Goal: Information Seeking & Learning: Learn about a topic

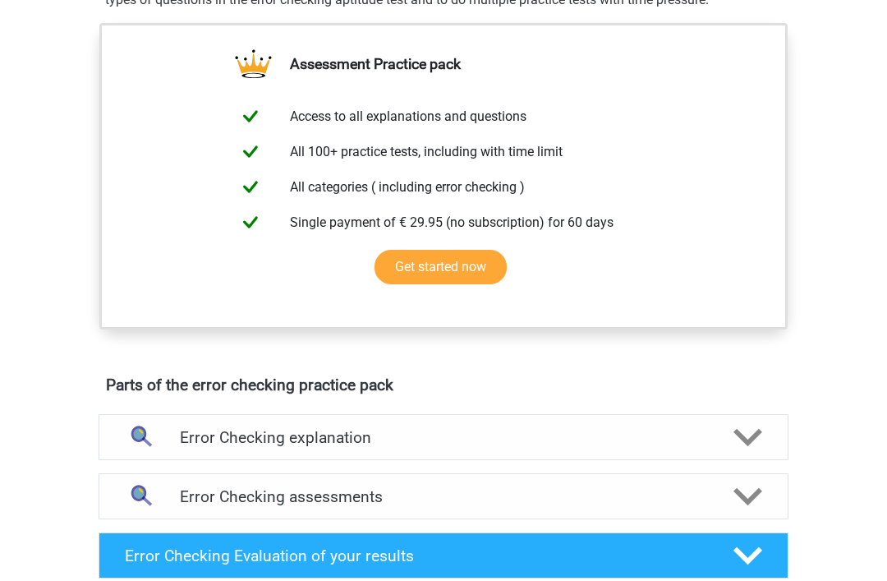
scroll to position [553, 0]
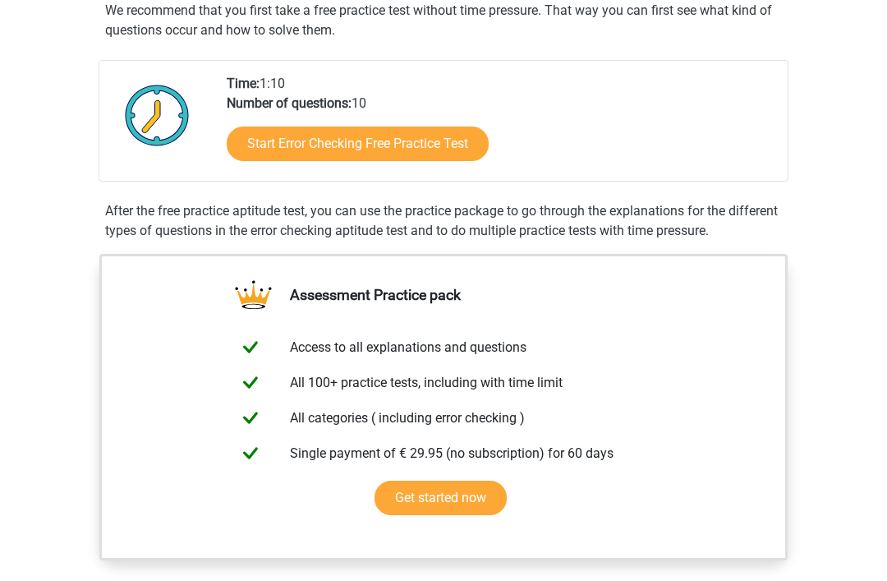
click at [260, 153] on link "Start Error Checking Free Practice Test" at bounding box center [358, 144] width 262 height 34
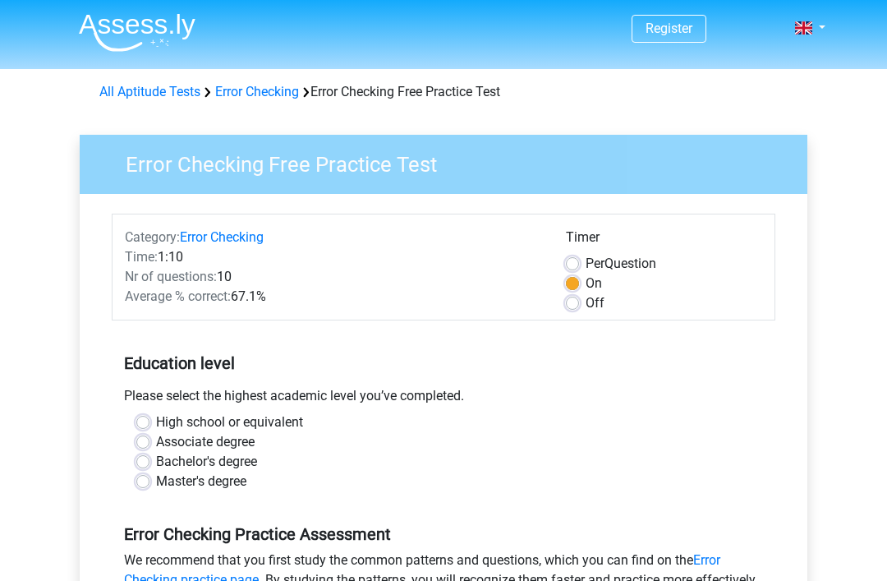
click at [586, 269] on label "Per Question" at bounding box center [621, 264] width 71 height 20
click at [572, 269] on input "Per Question" at bounding box center [572, 262] width 13 height 16
radio input "true"
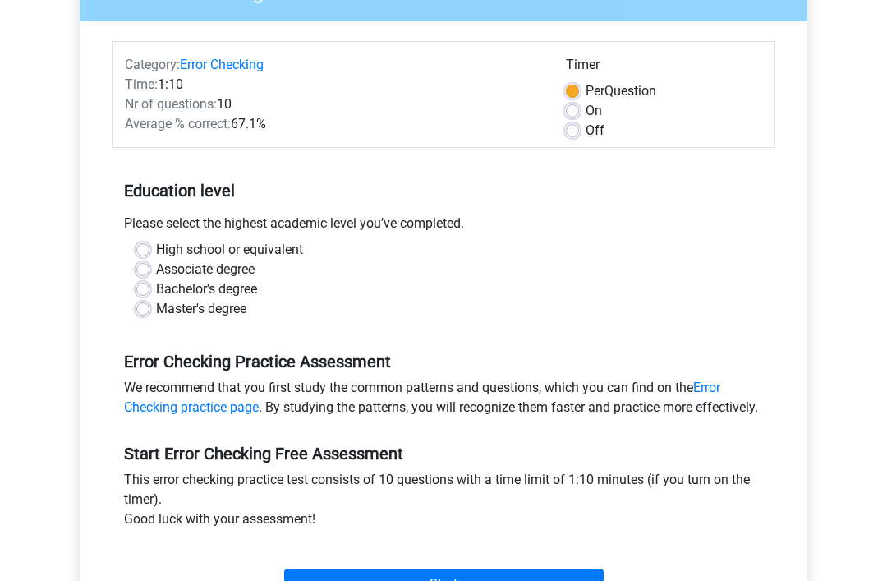
scroll to position [172, 0]
click at [156, 245] on label "High school or equivalent" at bounding box center [229, 250] width 147 height 20
click at [143, 245] on input "High school or equivalent" at bounding box center [142, 248] width 13 height 16
radio input "true"
click at [156, 244] on label "High school or equivalent" at bounding box center [229, 250] width 147 height 20
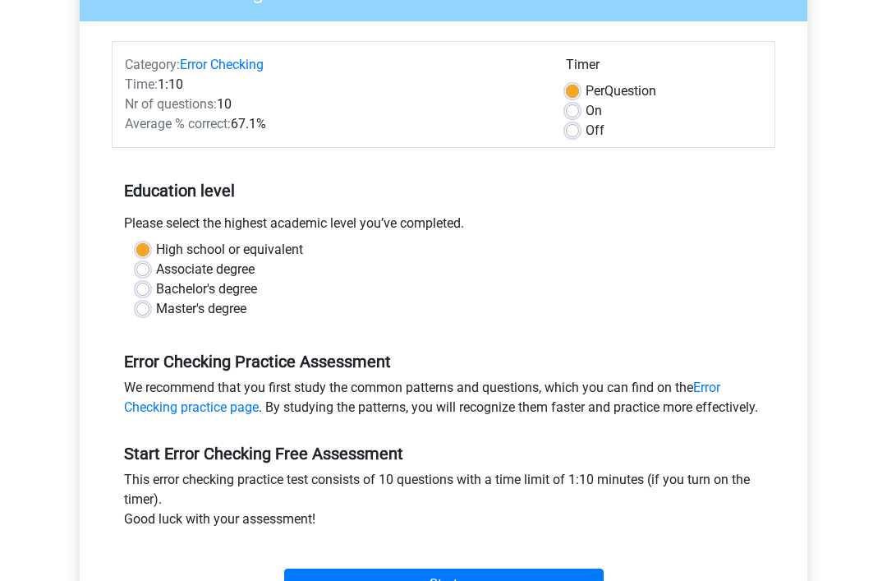
click at [139, 244] on input "High school or equivalent" at bounding box center [142, 248] width 13 height 16
click at [143, 240] on div "High school or equivalent" at bounding box center [443, 250] width 614 height 20
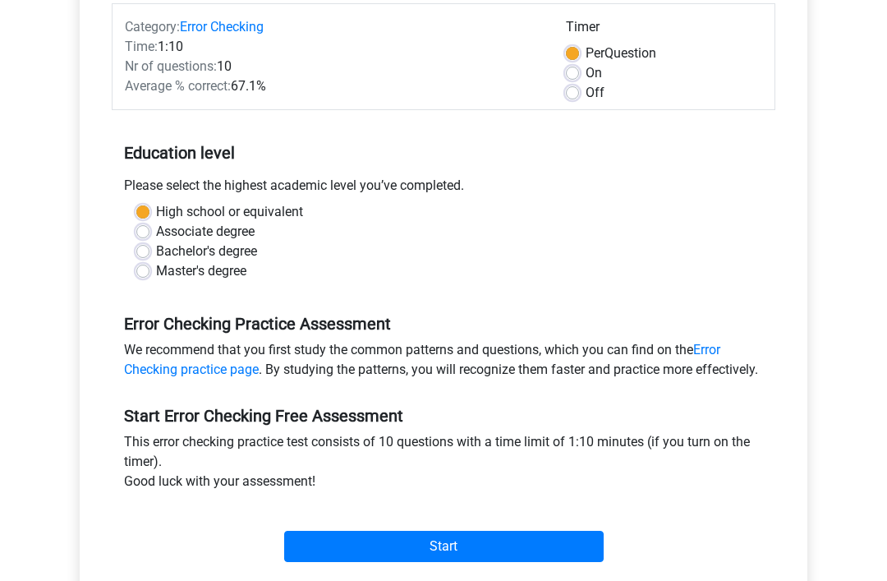
scroll to position [210, 0]
click at [569, 562] on input "Start" at bounding box center [443, 546] width 319 height 31
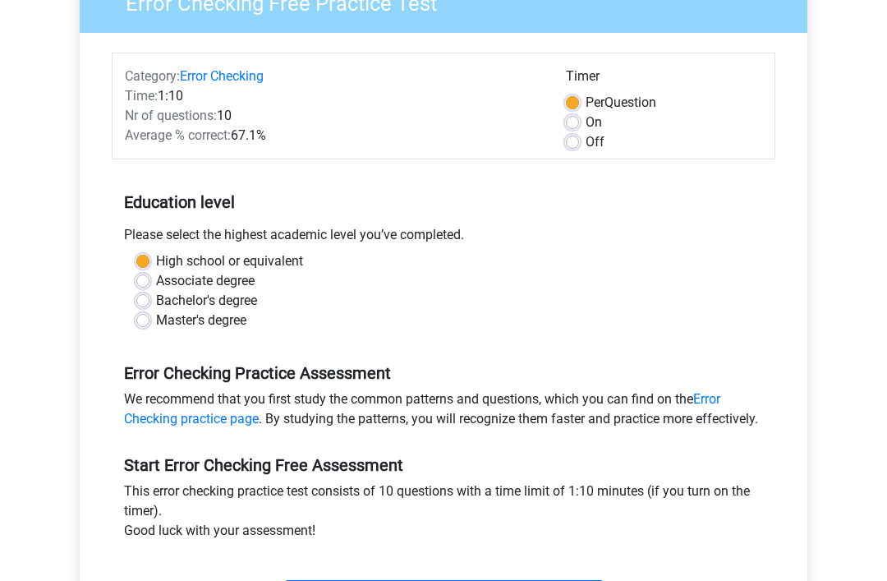
scroll to position [0, 0]
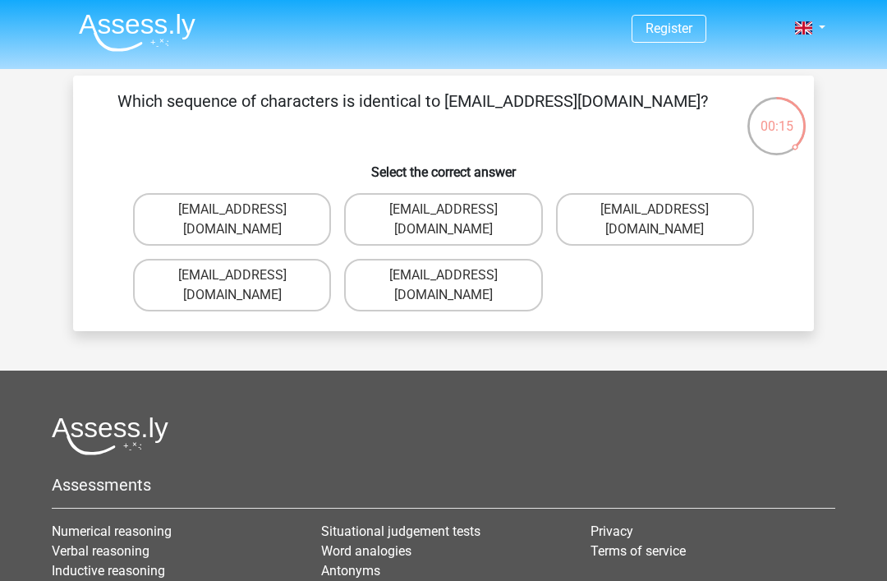
click at [186, 187] on div "[EMAIL_ADDRESS][DOMAIN_NAME]" at bounding box center [231, 219] width 211 height 66
click at [213, 193] on label "[EMAIL_ADDRESS][DOMAIN_NAME]" at bounding box center [232, 219] width 198 height 53
click at [232, 209] on input "[EMAIL_ADDRESS][DOMAIN_NAME]" at bounding box center [237, 214] width 11 height 11
radio input "true"
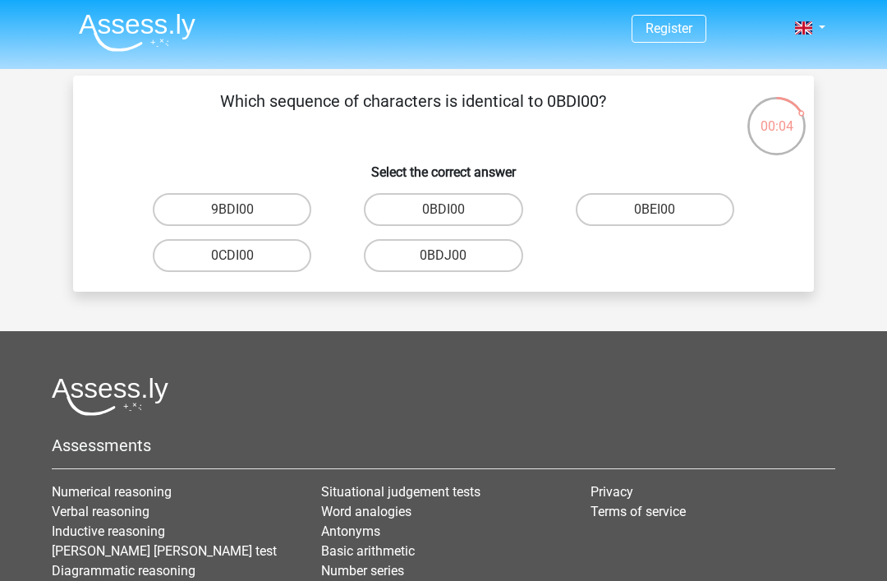
click at [395, 203] on label "0BDI00" at bounding box center [443, 209] width 159 height 33
click at [444, 209] on input "0BDI00" at bounding box center [449, 214] width 11 height 11
radio input "true"
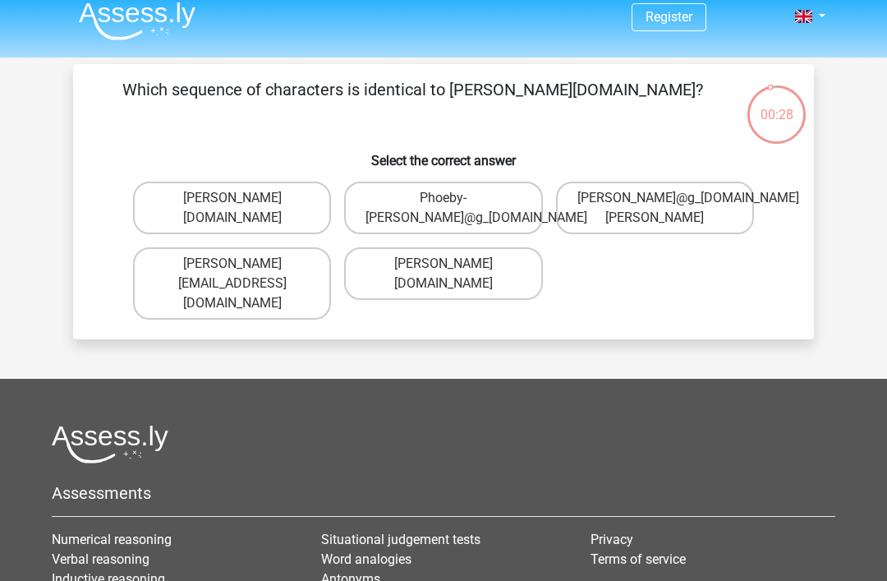
scroll to position [7, 0]
